Goal: Information Seeking & Learning: Learn about a topic

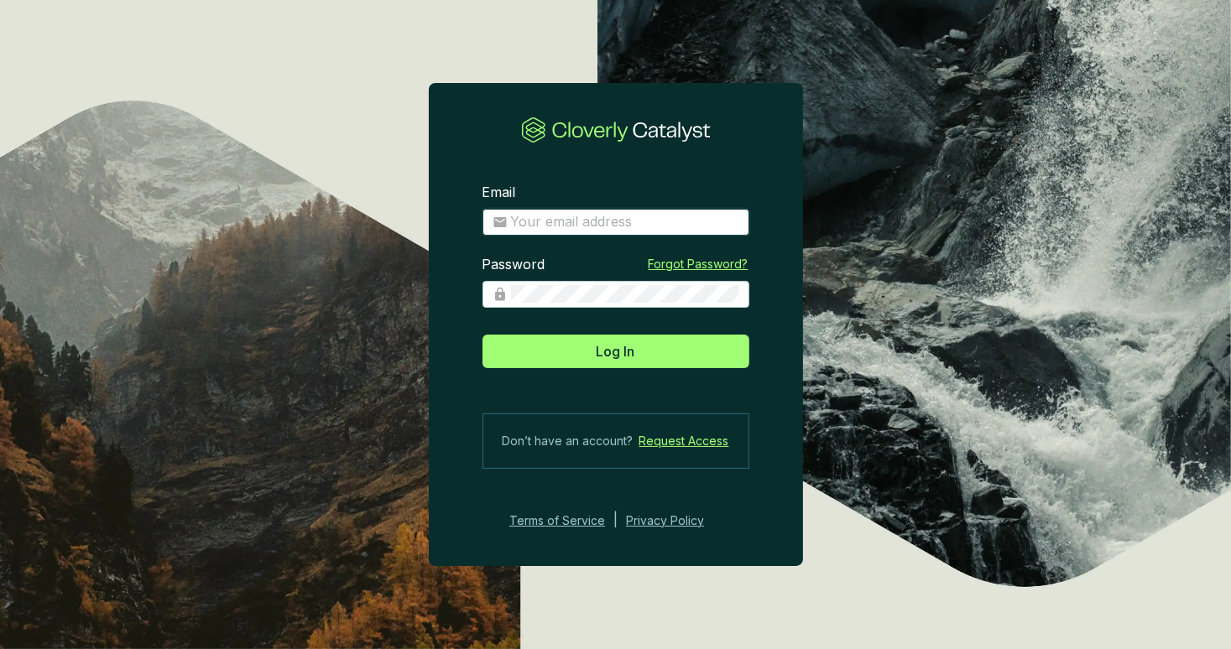
click at [555, 224] on input "Email" at bounding box center [625, 222] width 228 height 18
type input "[EMAIL_ADDRESS][DOMAIN_NAME]"
click at [482, 335] on button "Log In" at bounding box center [615, 352] width 267 height 34
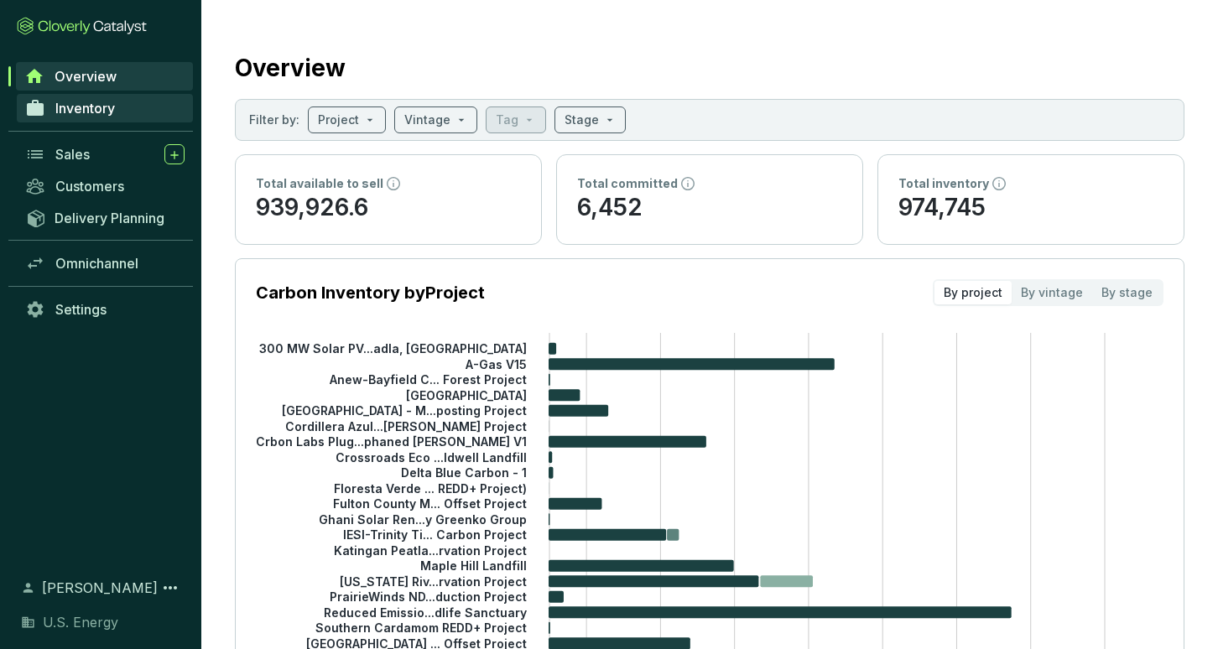
click at [79, 110] on span "Inventory" at bounding box center [85, 108] width 60 height 17
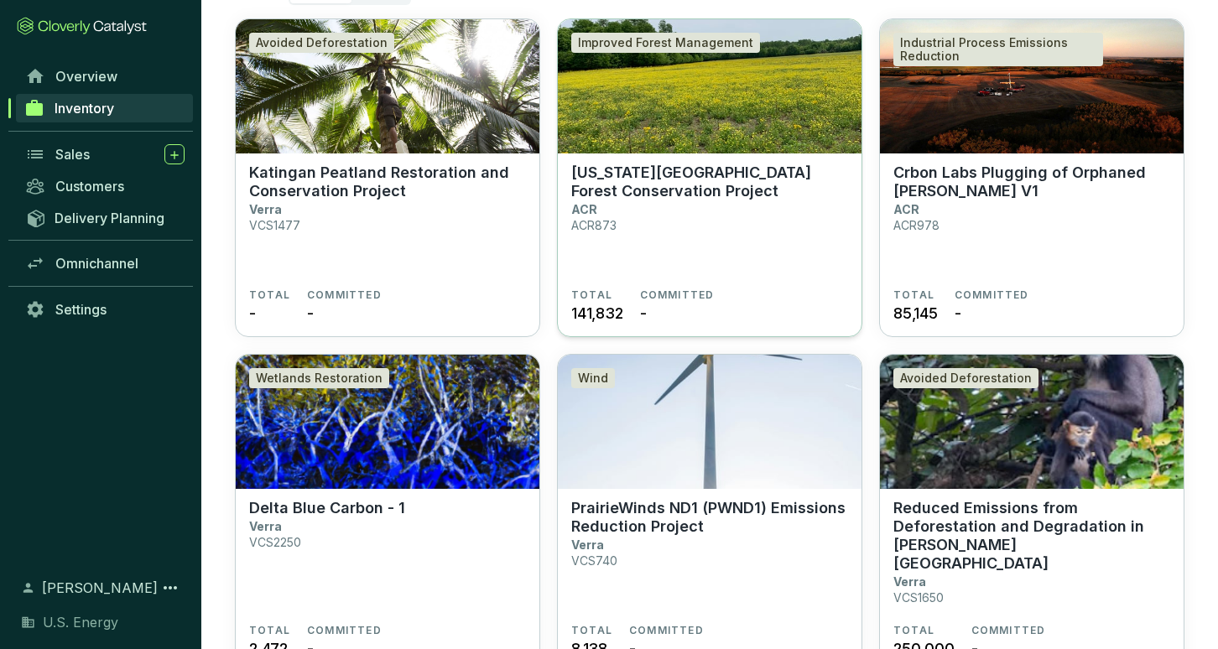
scroll to position [168, 0]
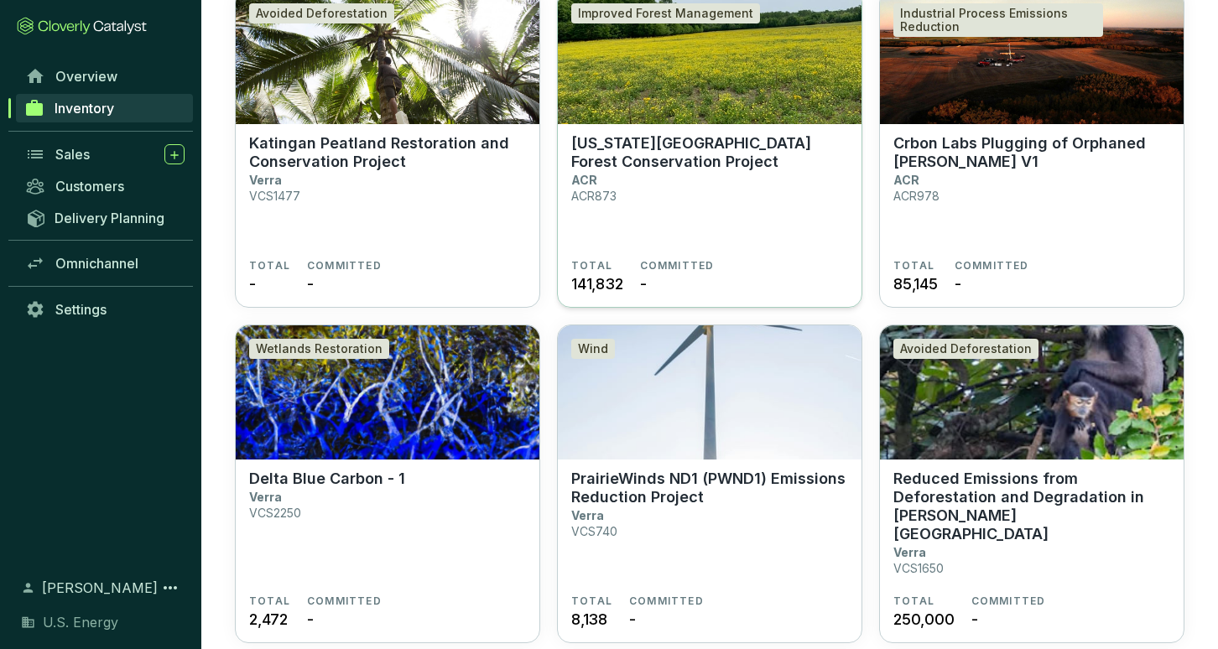
click at [653, 222] on section "Mississippi River Islands Forest Conservation Project ACR ACR873" at bounding box center [709, 196] width 277 height 125
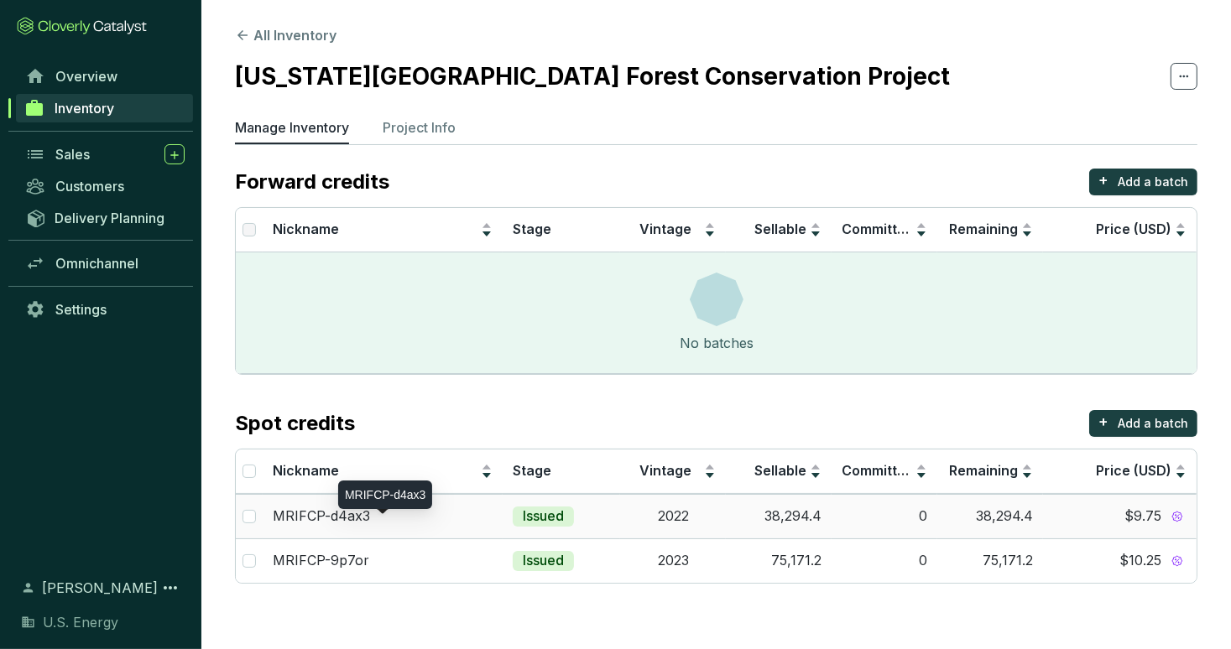
click at [342, 524] on p "MRIFCP-d4ax3" at bounding box center [321, 517] width 97 height 18
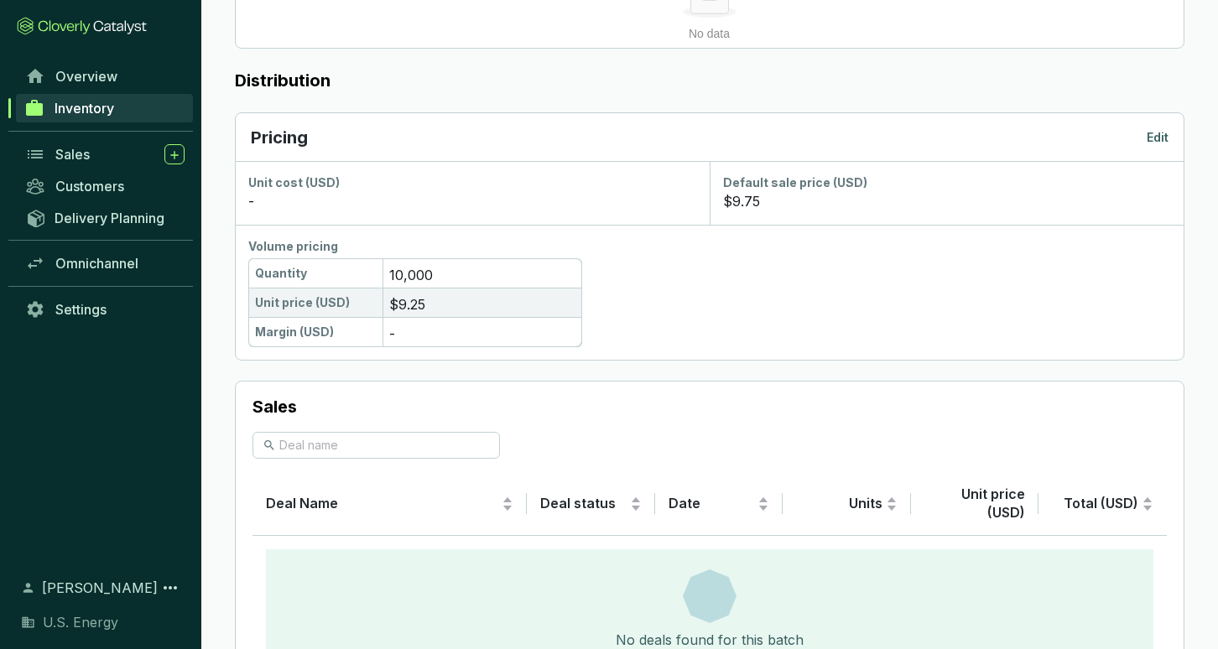
scroll to position [610, 0]
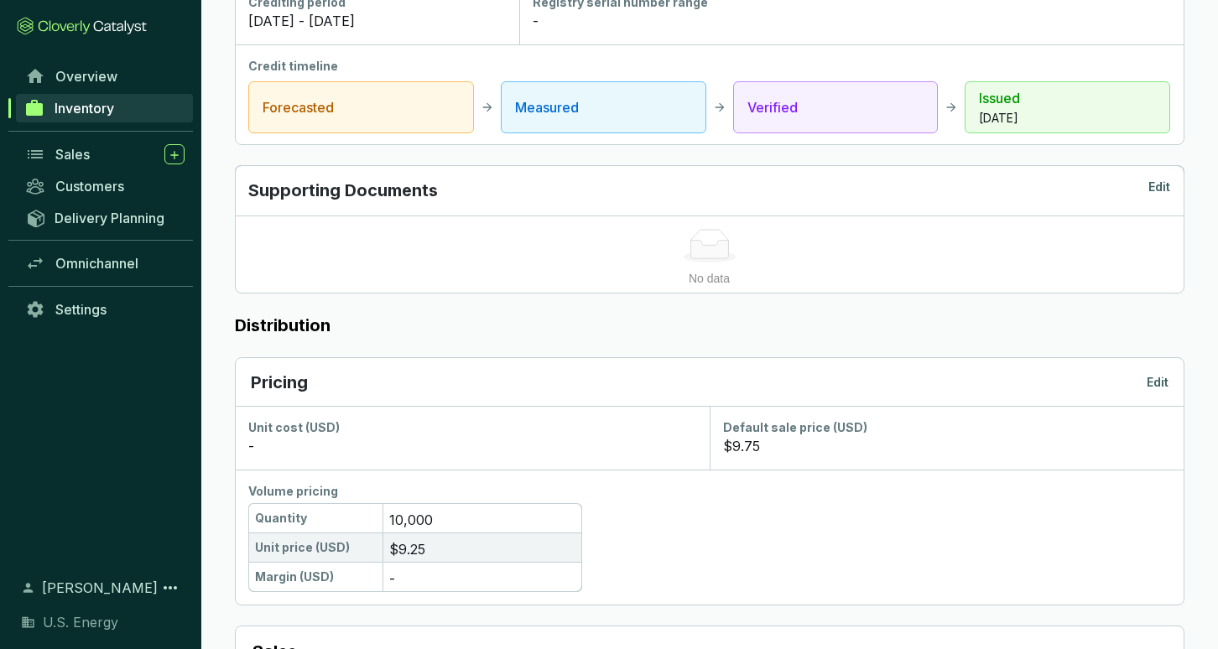
click at [84, 106] on span "Inventory" at bounding box center [85, 108] width 60 height 17
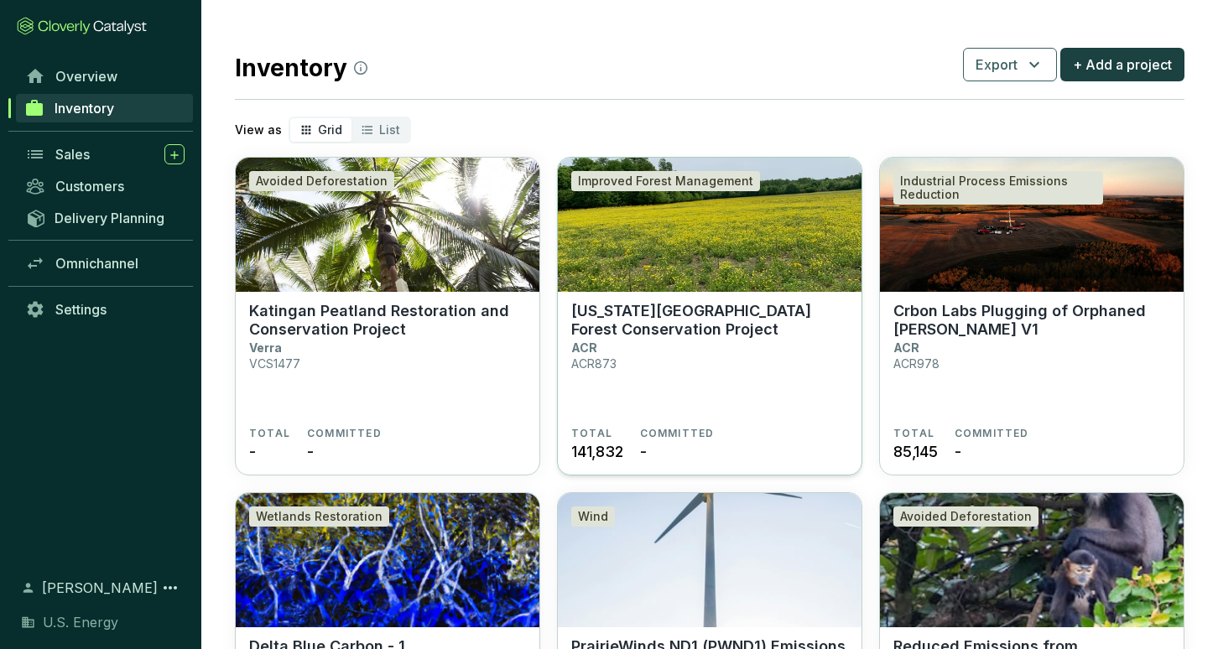
click at [696, 258] on img at bounding box center [710, 225] width 304 height 134
